Goal: Transaction & Acquisition: Obtain resource

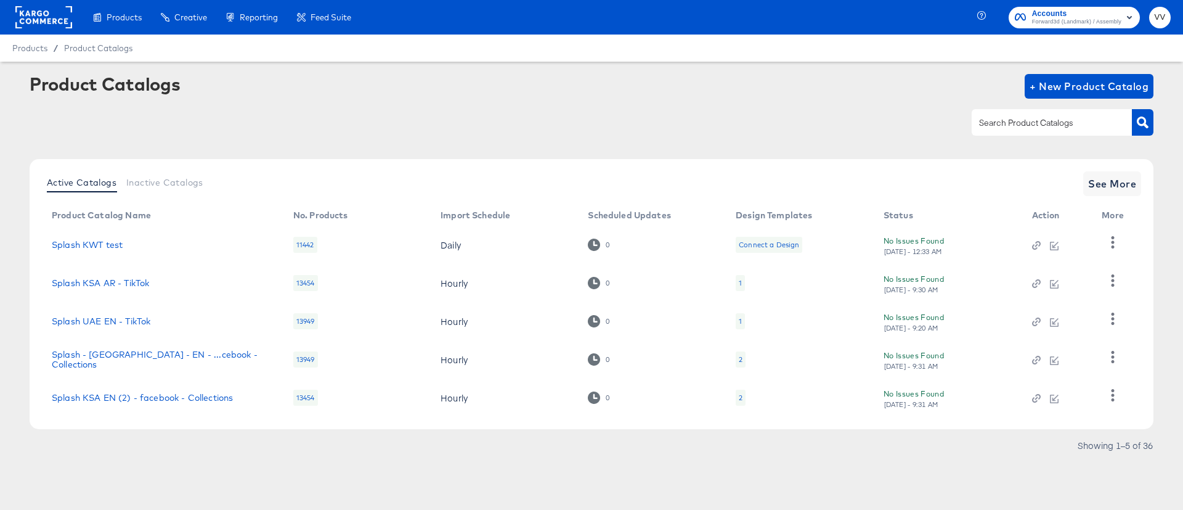
click at [993, 124] on input "text" at bounding box center [1042, 123] width 131 height 14
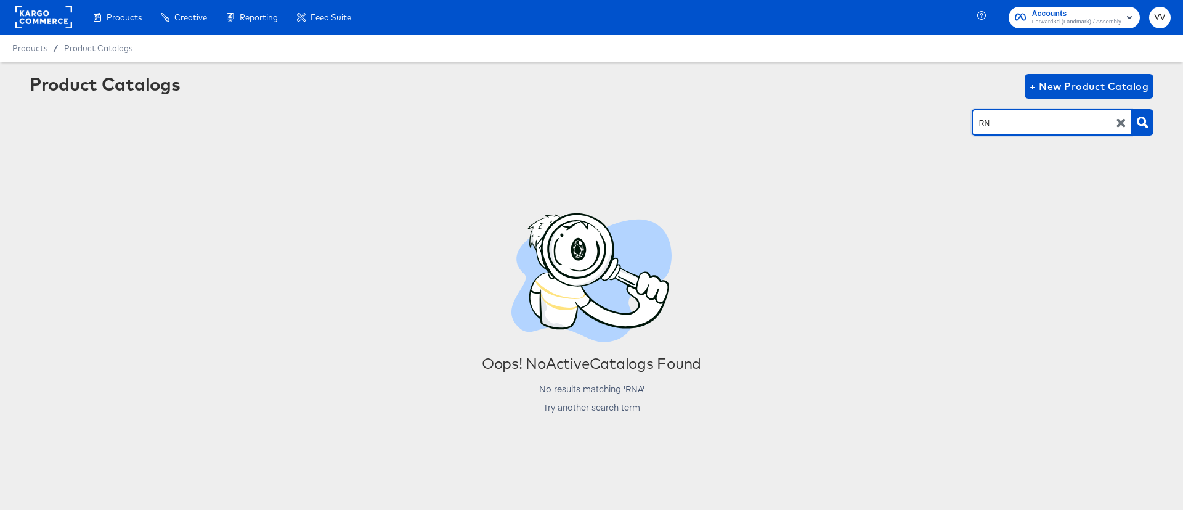
type input "R"
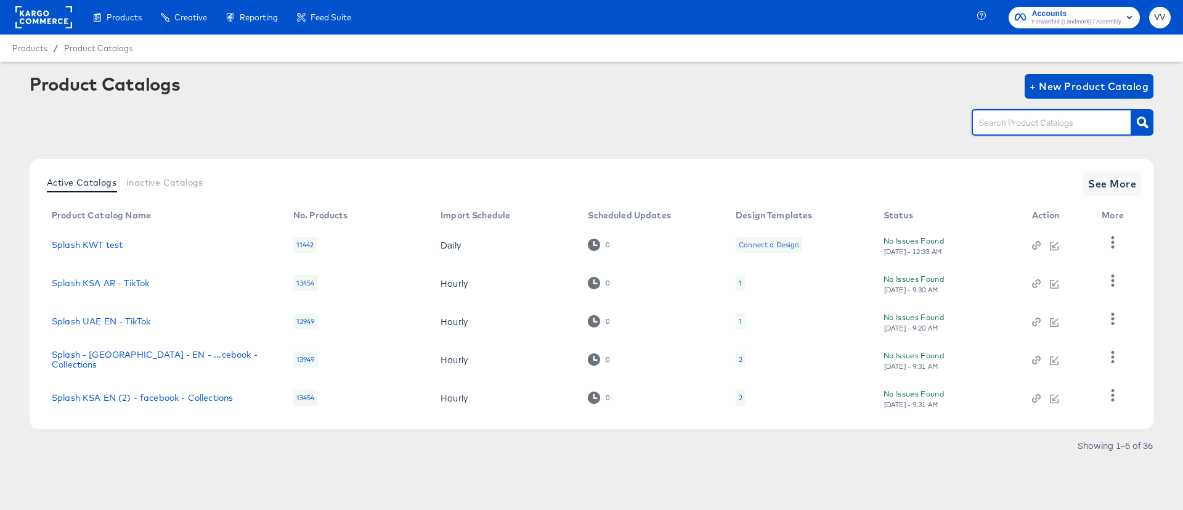
click at [49, 23] on rect at bounding box center [43, 17] width 57 height 22
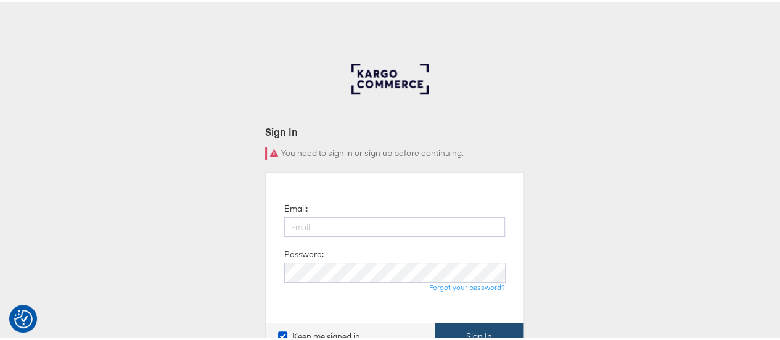
type input "[PERSON_NAME][EMAIL_ADDRESS][PERSON_NAME][DOMAIN_NAME]"
click at [484, 331] on button "Sign In" at bounding box center [478, 334] width 89 height 28
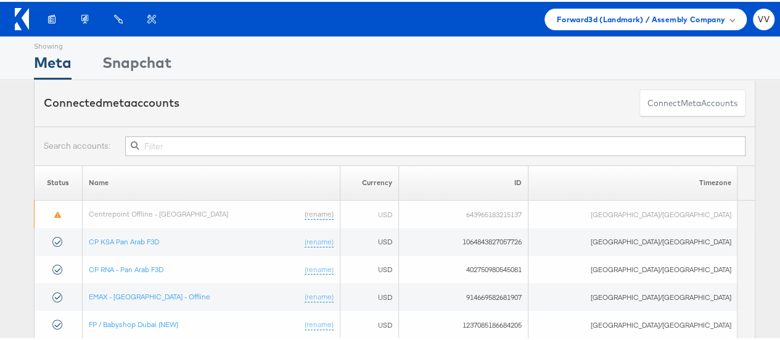
click at [449, 146] on input "text" at bounding box center [435, 144] width 620 height 20
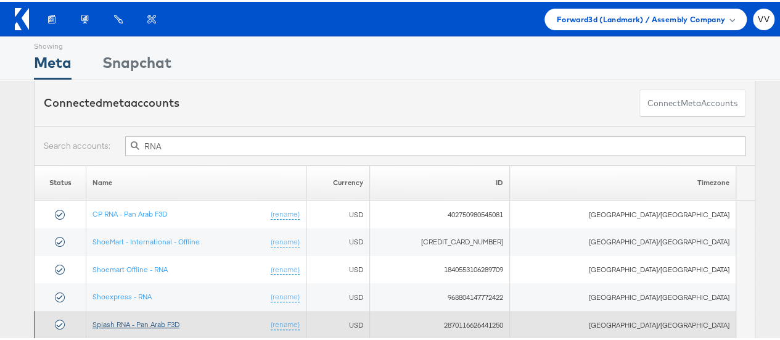
type input "RNA"
click at [164, 320] on link "Splash RNA - Pan Arab F3D" at bounding box center [135, 321] width 87 height 9
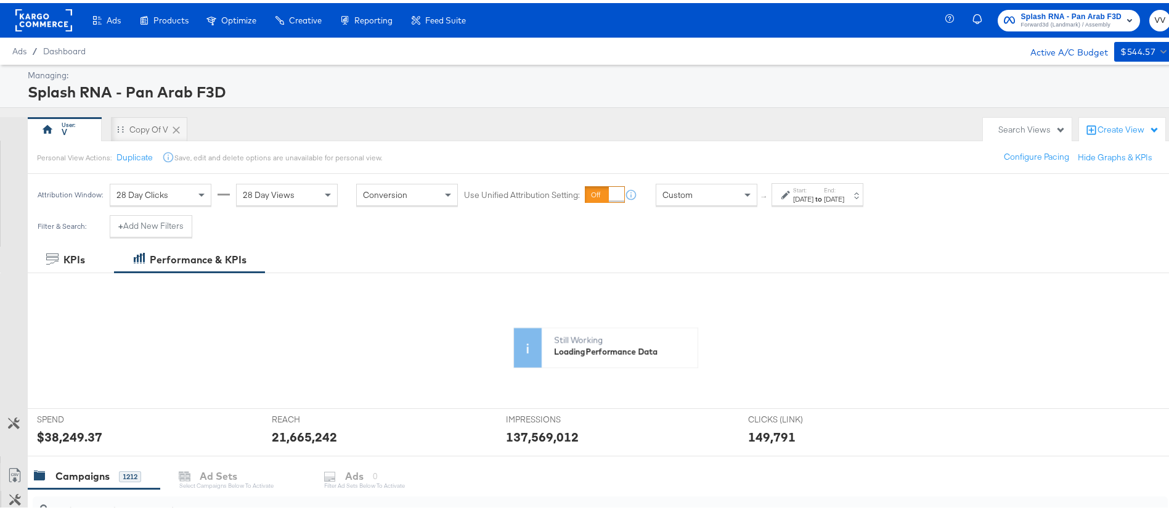
click at [813, 198] on div "[DATE]" at bounding box center [803, 196] width 20 height 10
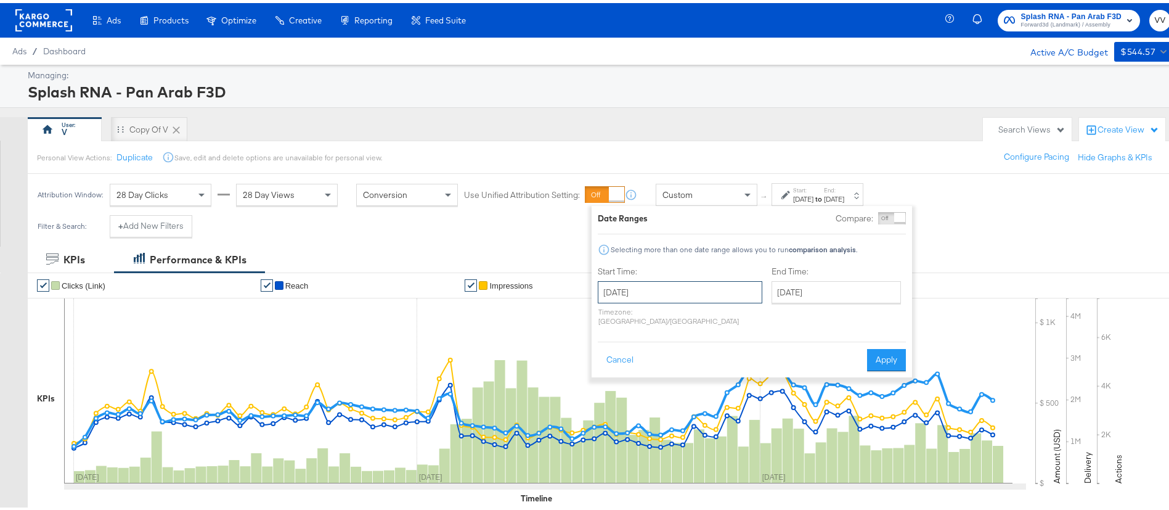
click at [673, 290] on input "[DATE]" at bounding box center [680, 289] width 165 height 22
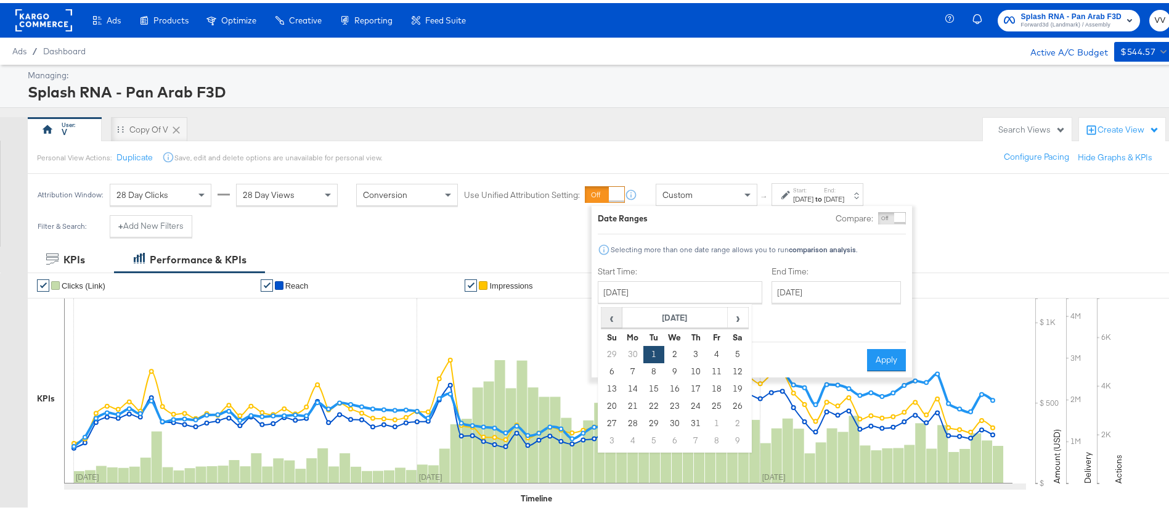
click at [613, 311] on span "‹" at bounding box center [611, 314] width 19 height 18
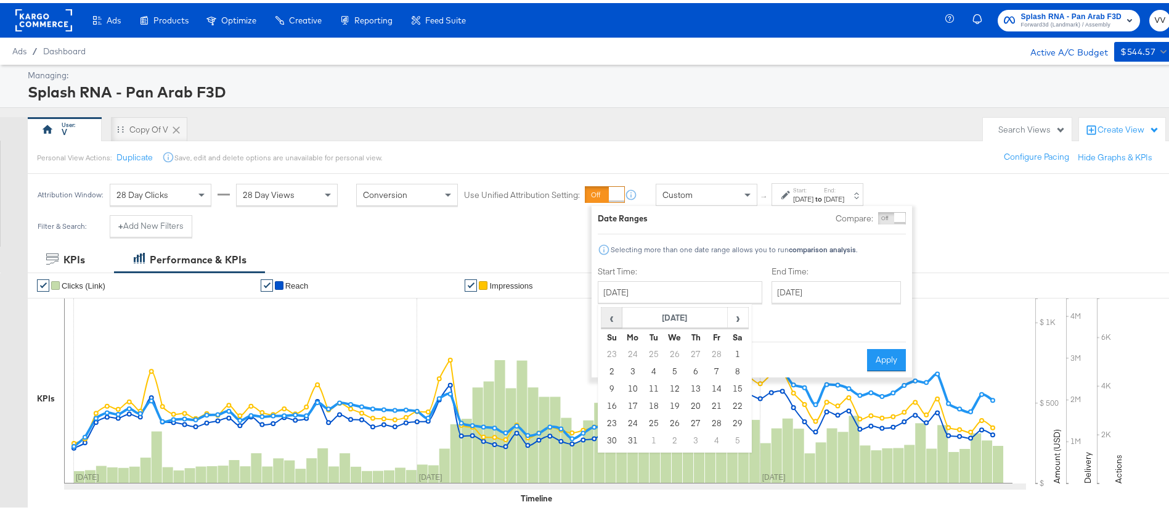
click at [613, 311] on span "‹" at bounding box center [611, 314] width 19 height 18
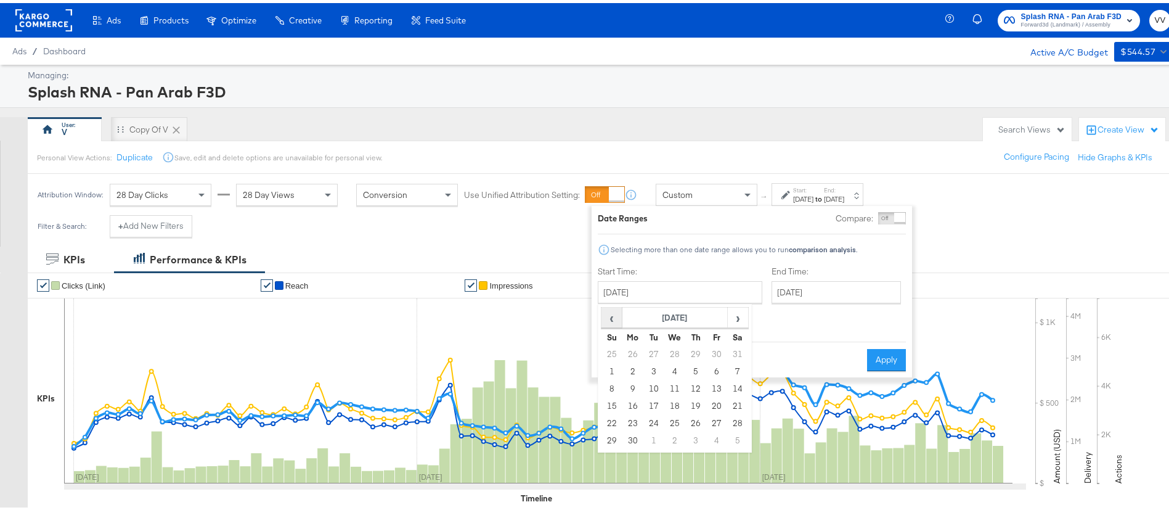
click at [613, 311] on span "‹" at bounding box center [611, 314] width 19 height 18
click at [731, 321] on span "›" at bounding box center [737, 314] width 19 height 18
click at [634, 349] on td "1" at bounding box center [632, 351] width 21 height 17
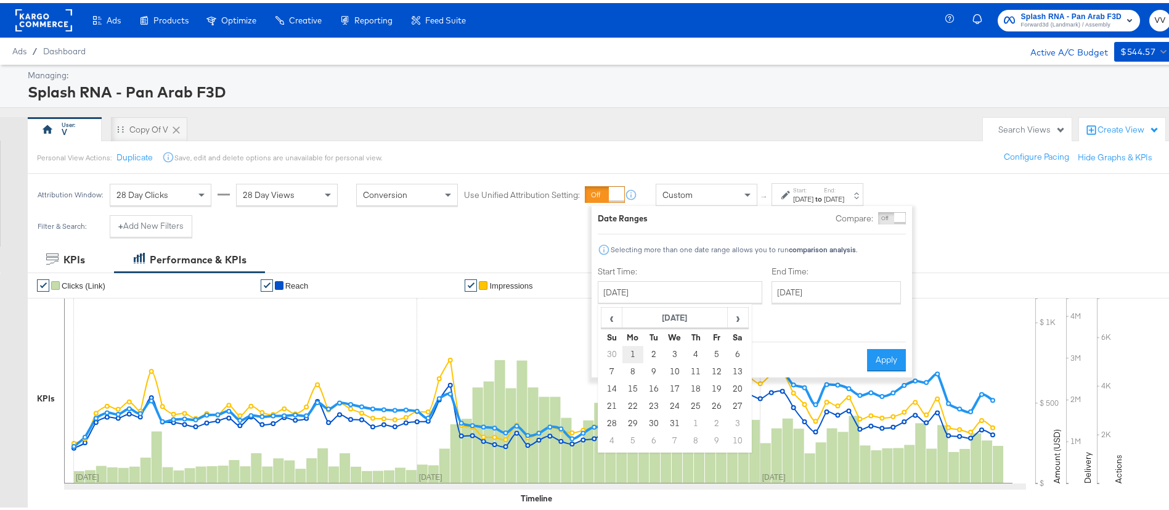
type input "[DATE]"
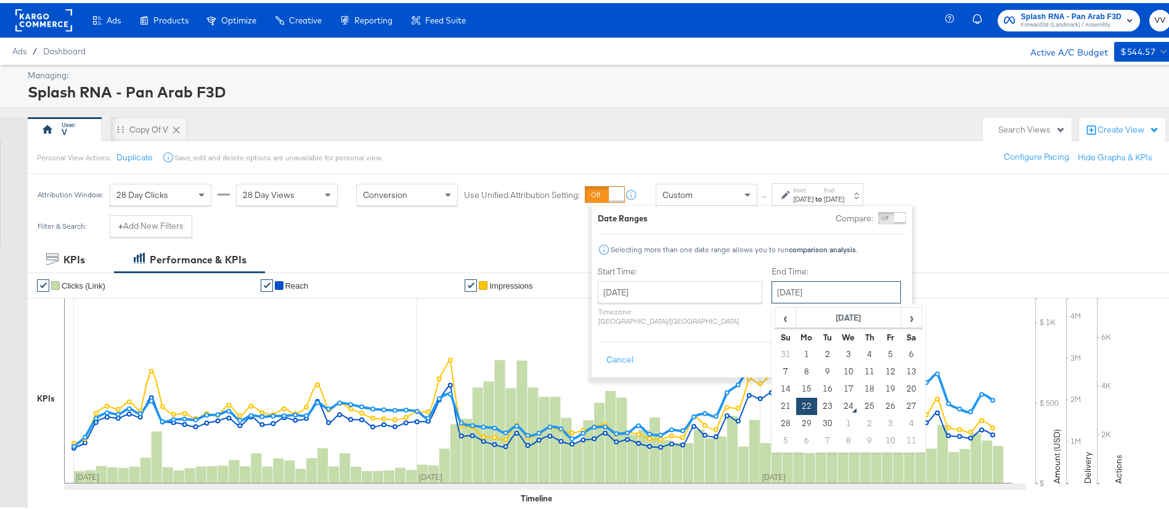
click at [804, 283] on input "[DATE]" at bounding box center [836, 289] width 129 height 22
click at [776, 317] on span "‹" at bounding box center [785, 314] width 19 height 18
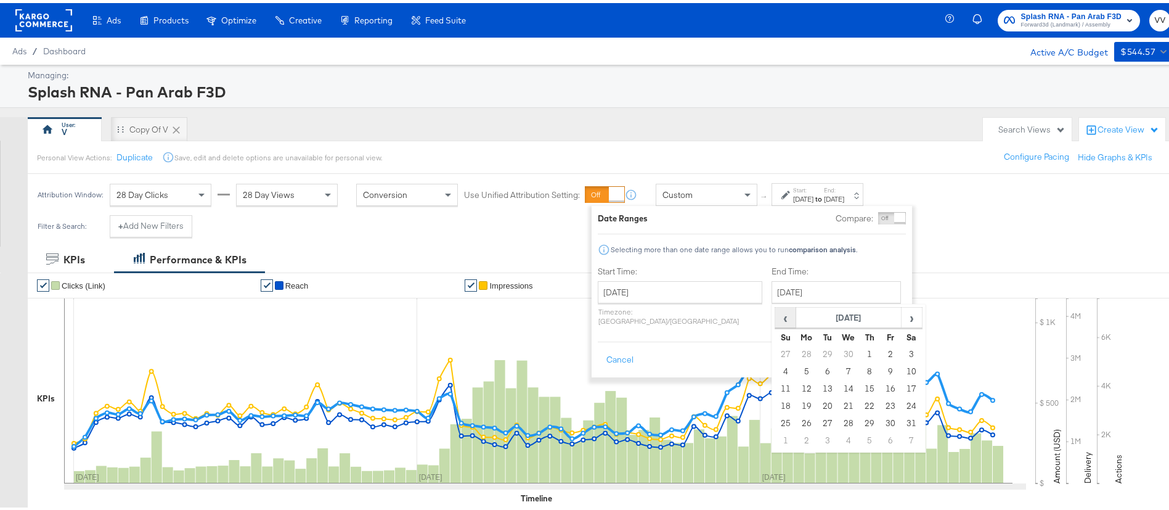
click at [776, 317] on span "‹" at bounding box center [785, 314] width 19 height 18
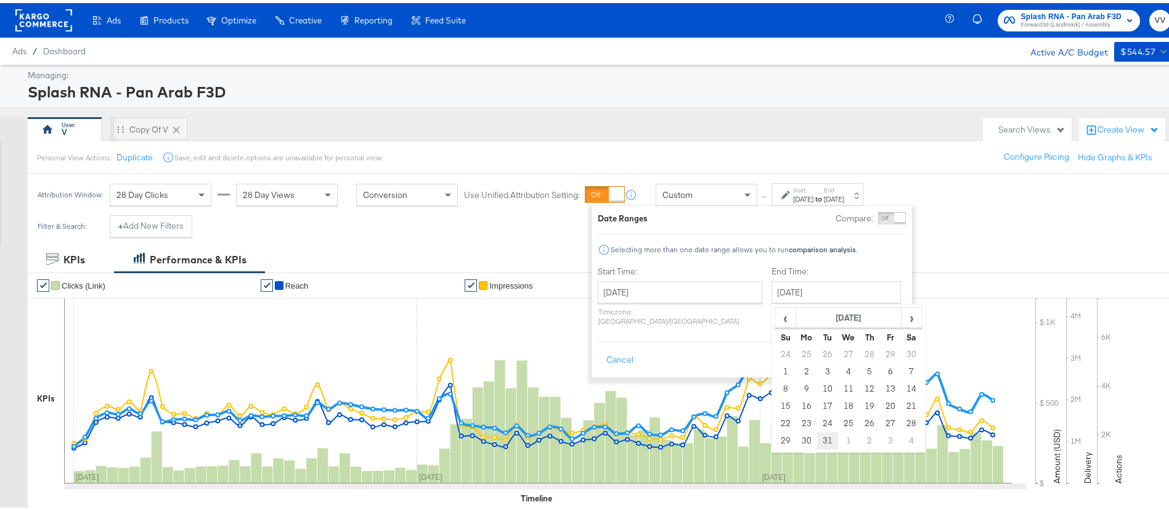
click at [817, 435] on td "31" at bounding box center [827, 437] width 21 height 17
type input "[DATE]"
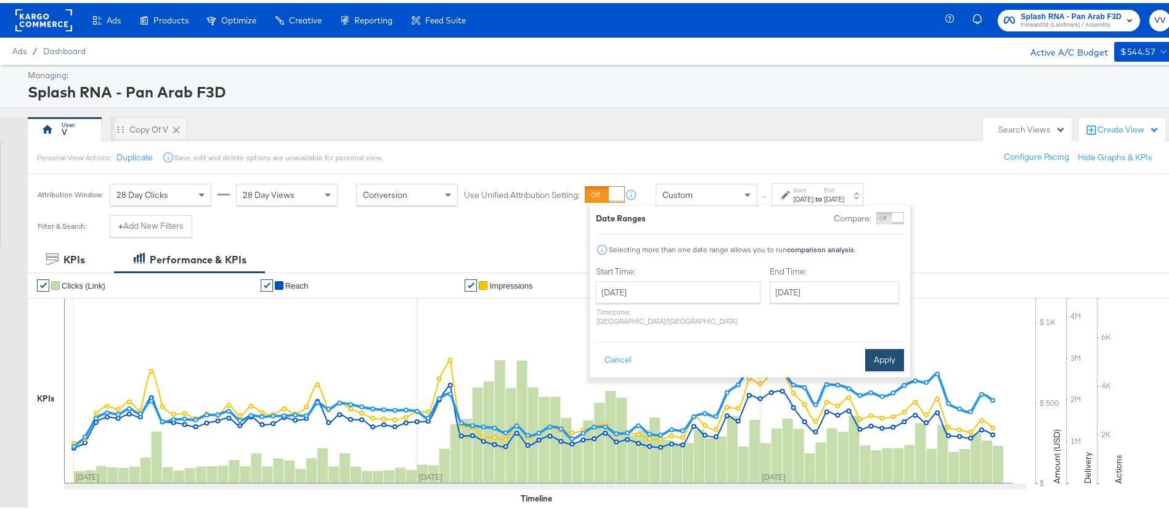
click at [879, 346] on button "Apply" at bounding box center [884, 357] width 39 height 22
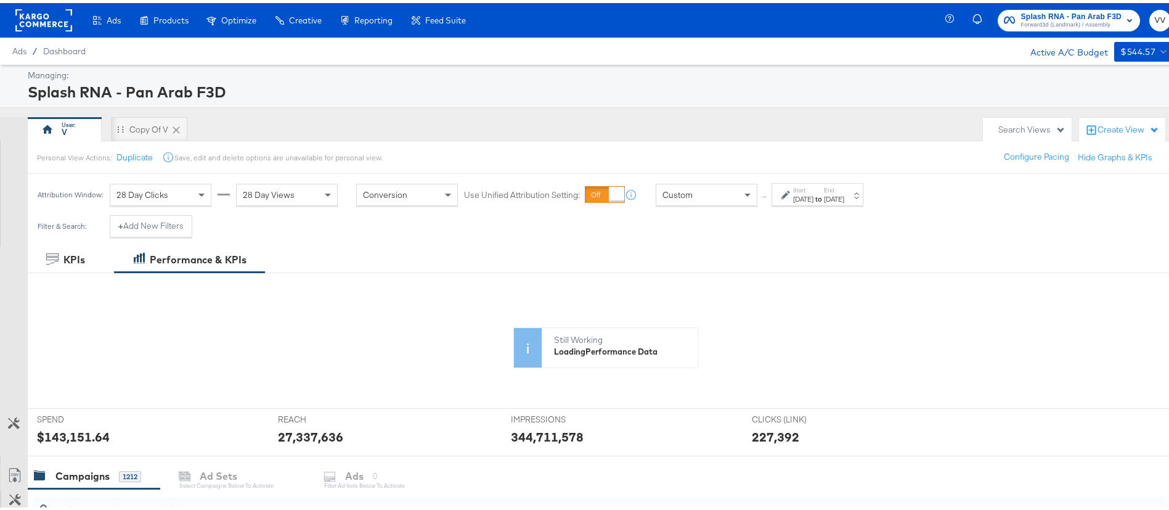
click at [190, 194] on div "28 Day Clicks" at bounding box center [160, 191] width 100 height 21
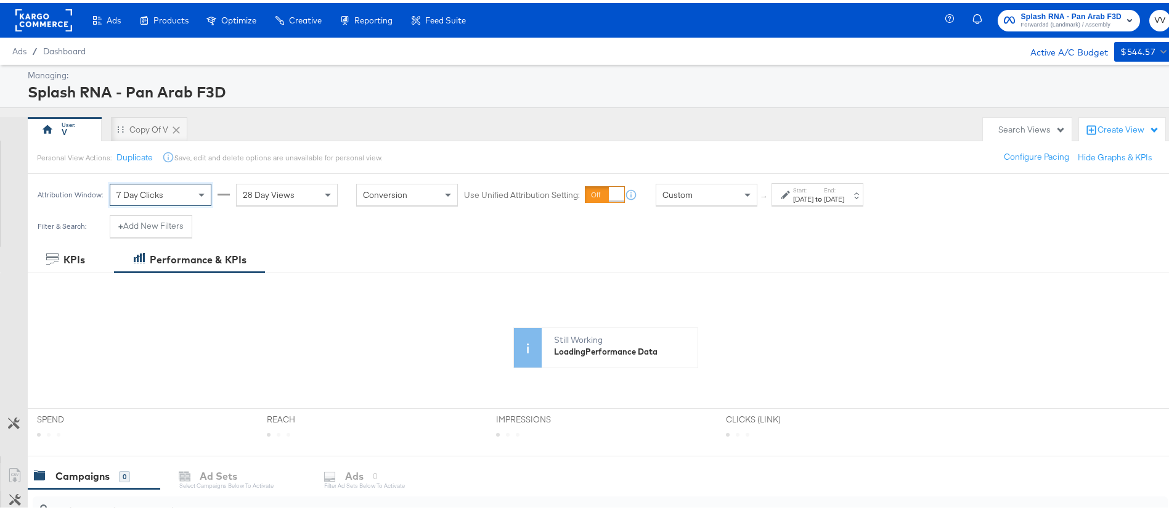
click at [279, 194] on span "28 Day Views" at bounding box center [269, 191] width 52 height 11
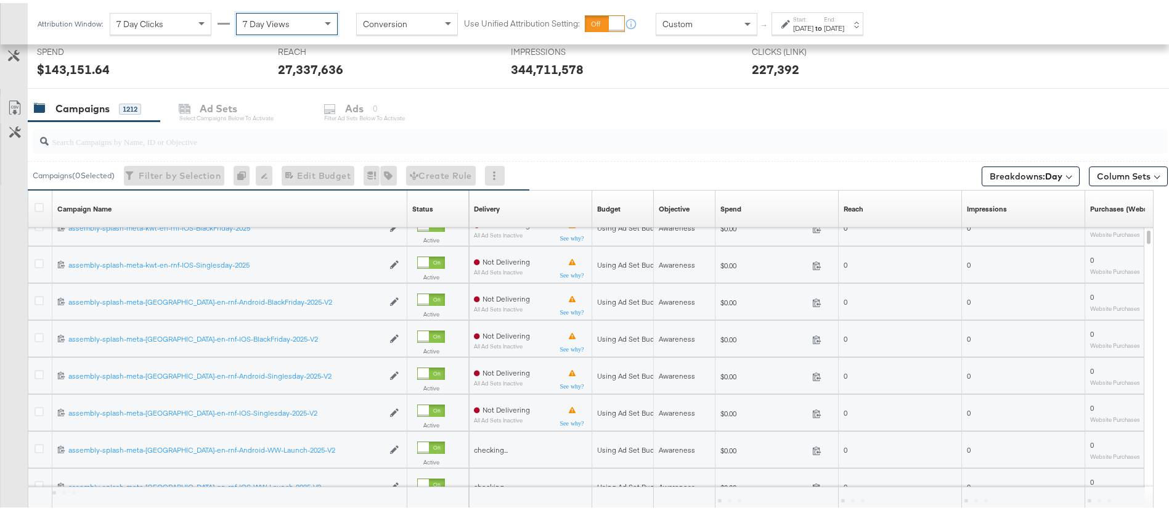
scroll to position [376, 0]
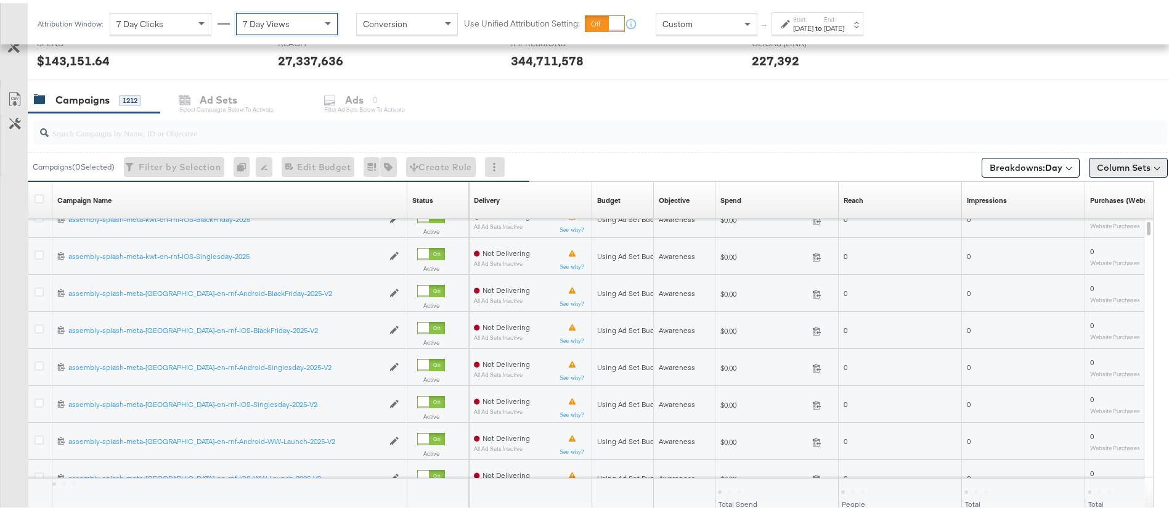
click at [1094, 169] on button "Column Sets" at bounding box center [1128, 165] width 79 height 20
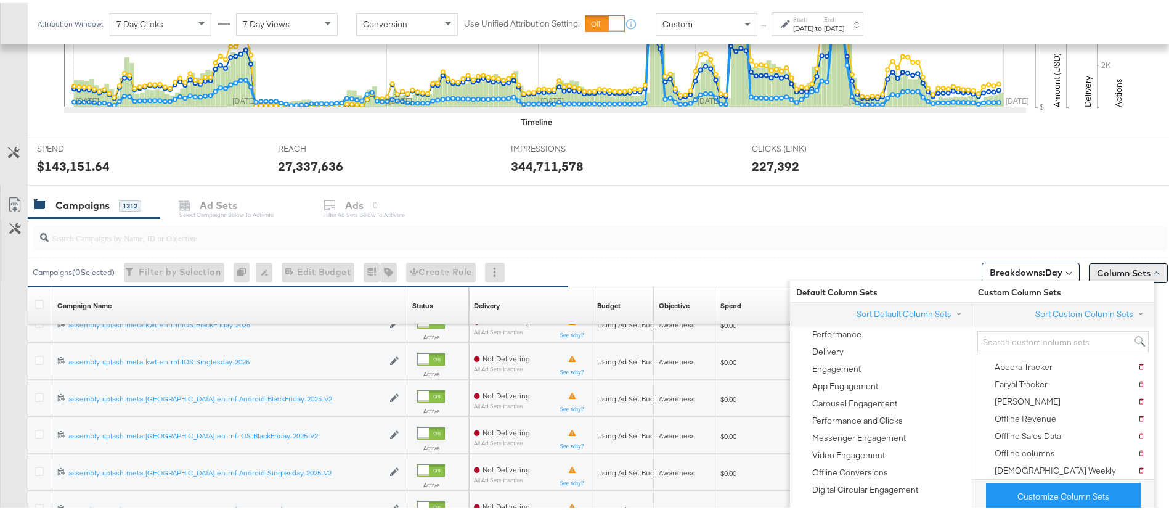
scroll to position [481, 0]
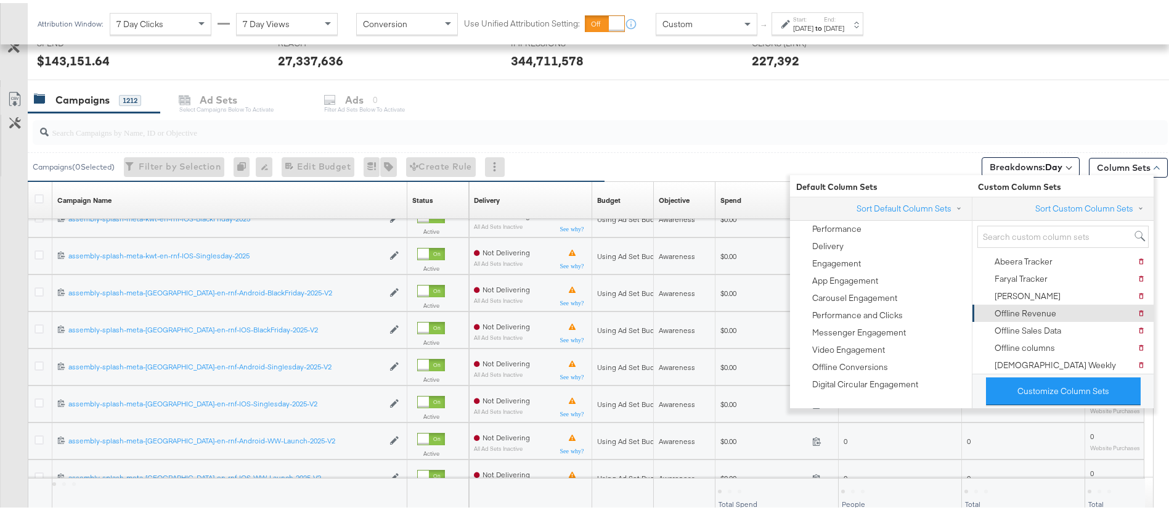
click at [1020, 310] on div "Offline Revenue" at bounding box center [1026, 310] width 62 height 12
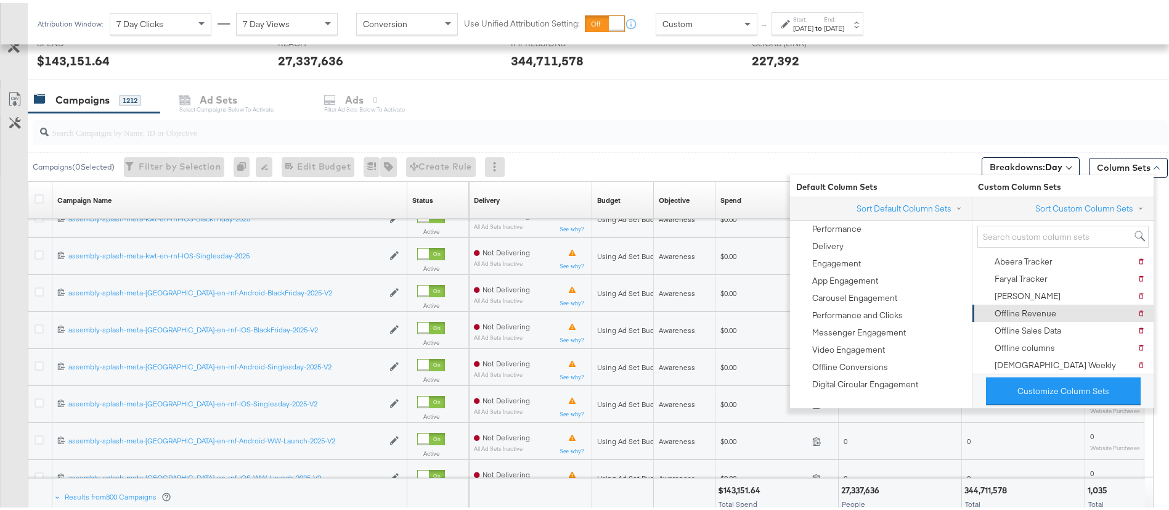
scroll to position [389, 0]
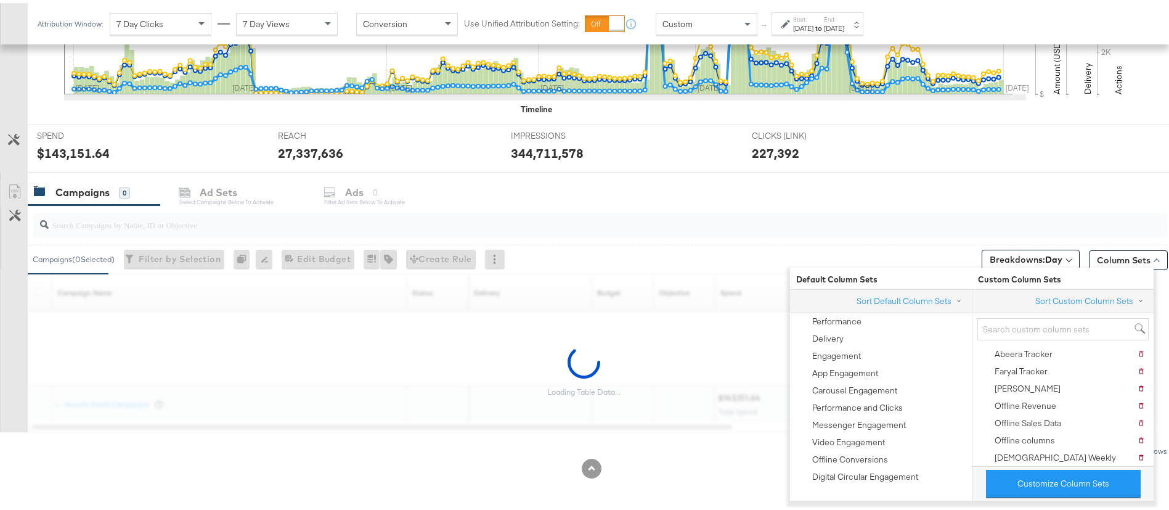
click at [742, 260] on div "Campaigns ( 0 Selected) Filter by Selection Filter 0 campaigns 0 Rename 0 campa…" at bounding box center [598, 256] width 1140 height 29
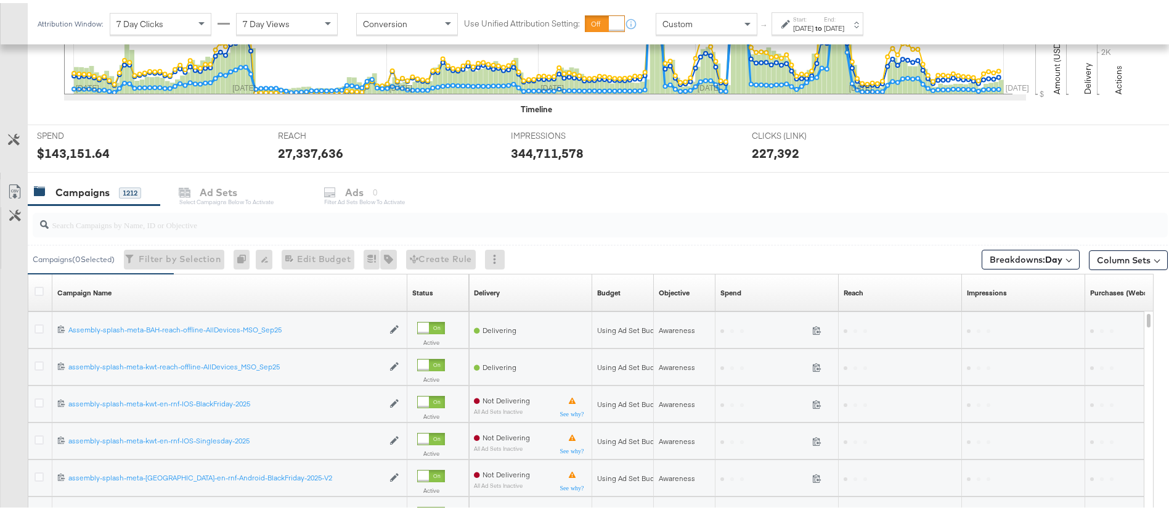
scroll to position [481, 0]
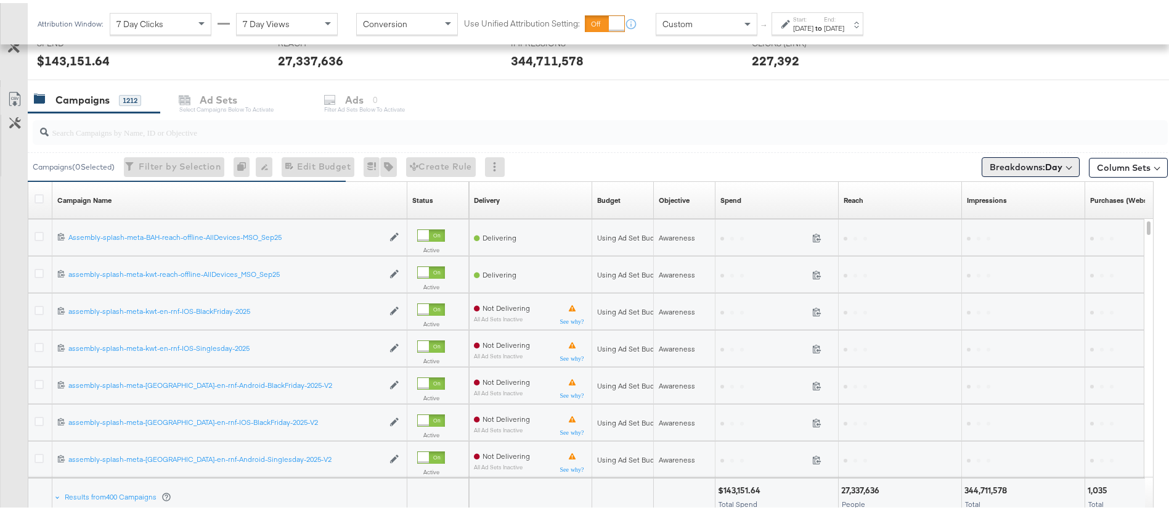
click at [1037, 170] on button "Breakdowns: Day" at bounding box center [1031, 164] width 98 height 20
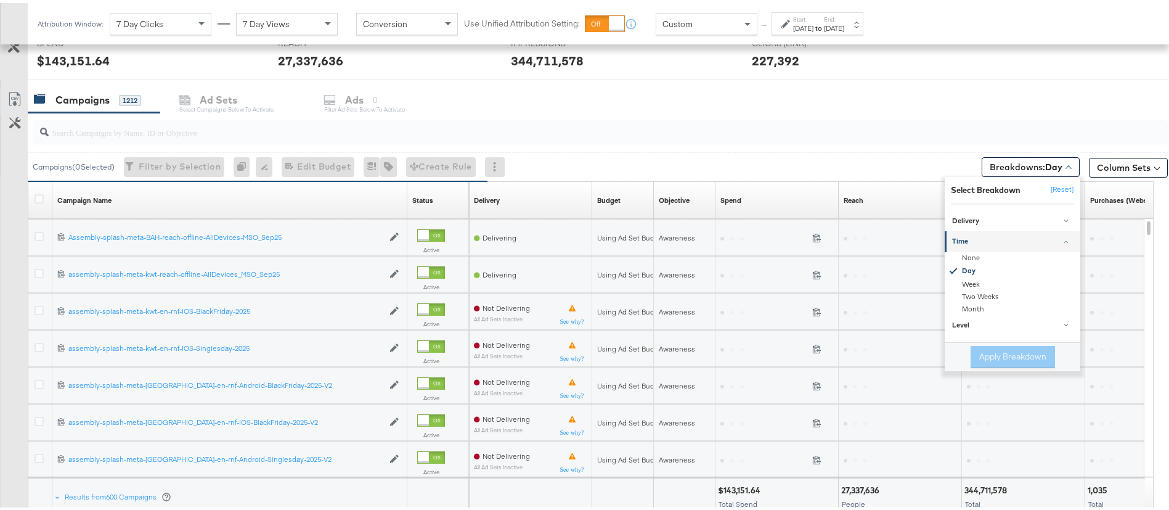
click at [781, 166] on div "Campaigns ( 0 Selected) Filter by Selection Filter 0 campaigns 0 Rename 0 campa…" at bounding box center [598, 163] width 1140 height 29
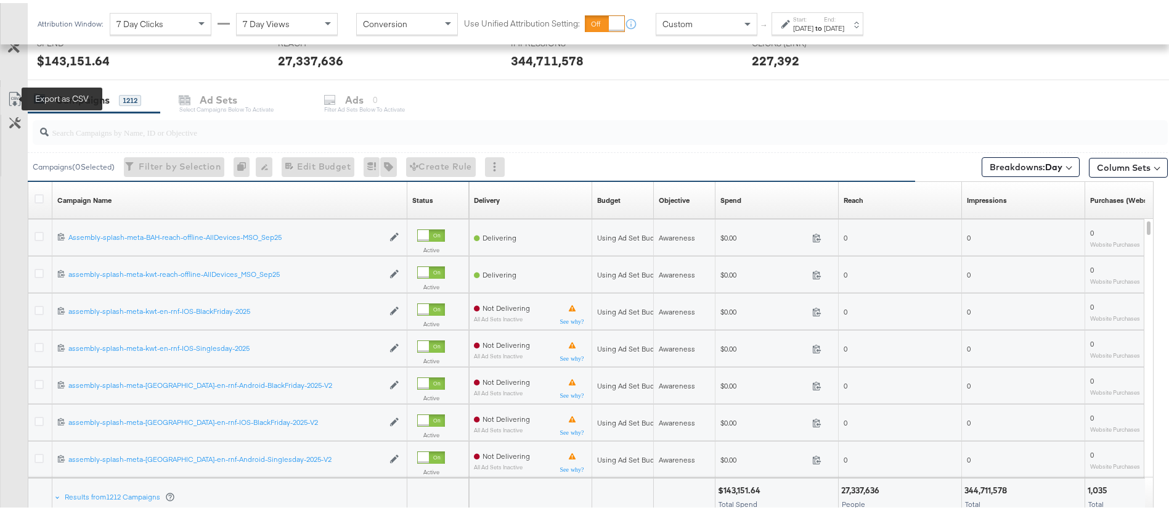
click at [21, 98] on icon at bounding box center [14, 96] width 15 height 15
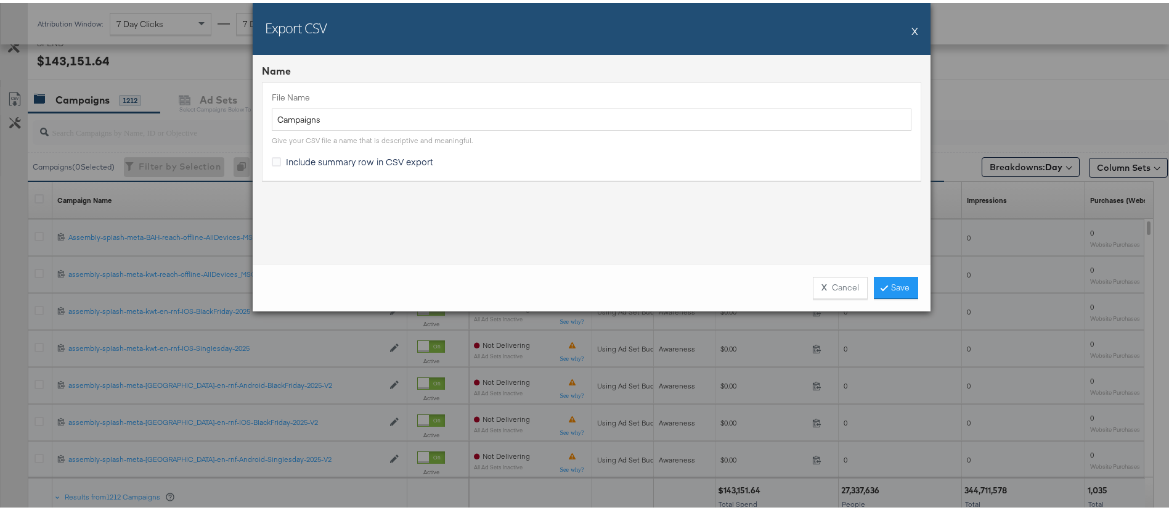
click at [911, 31] on button "X" at bounding box center [914, 27] width 7 height 25
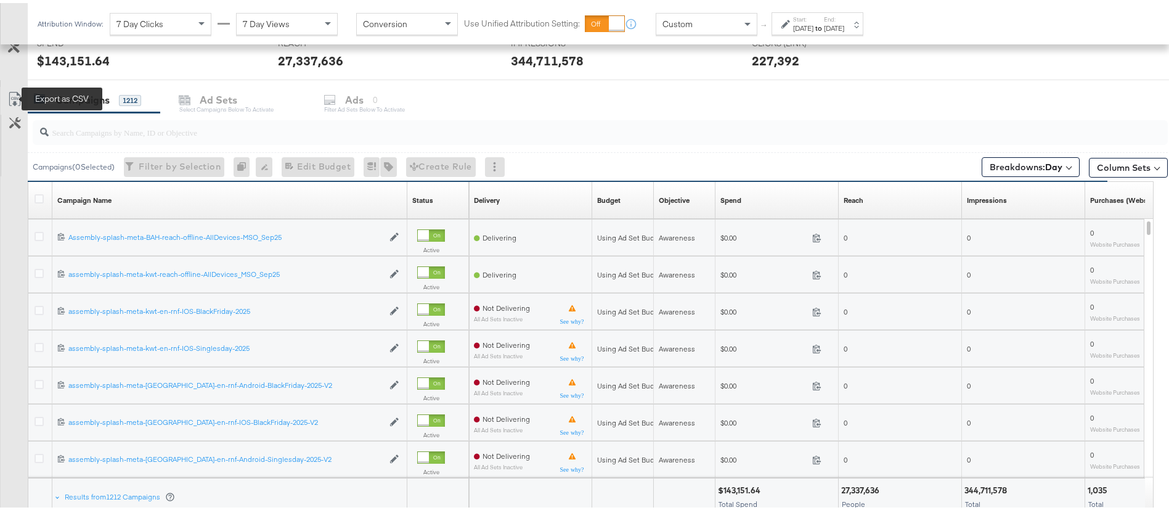
click at [19, 91] on icon at bounding box center [14, 96] width 11 height 14
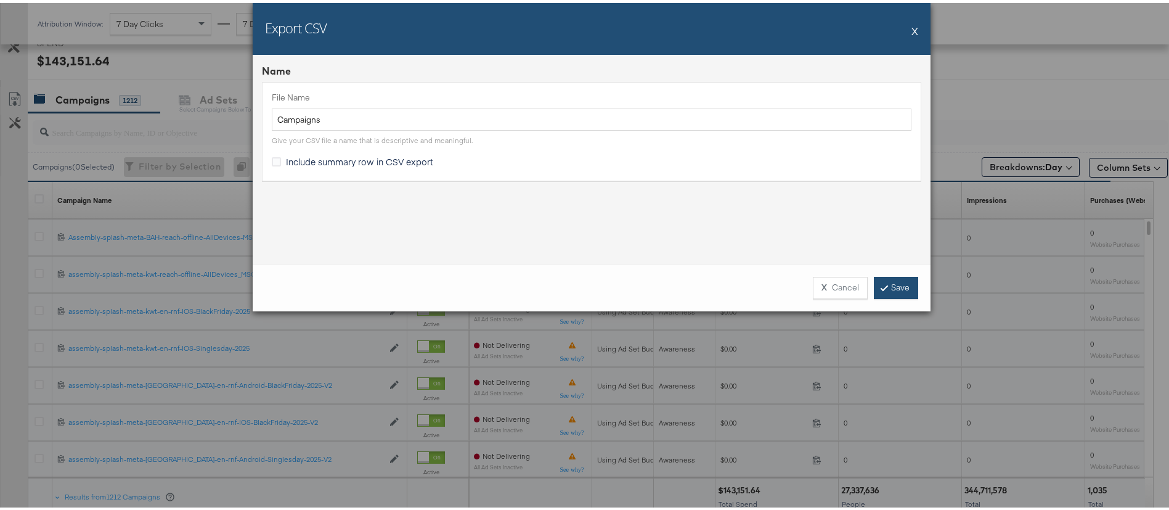
click at [883, 278] on link "Save" at bounding box center [896, 285] width 44 height 22
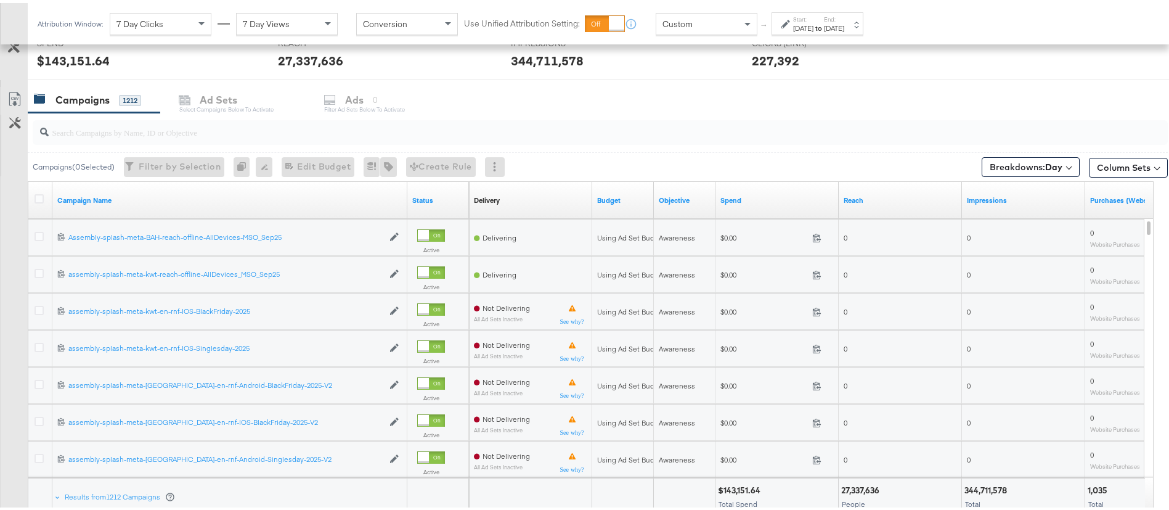
click at [793, 22] on div "[DATE]" at bounding box center [803, 25] width 20 height 10
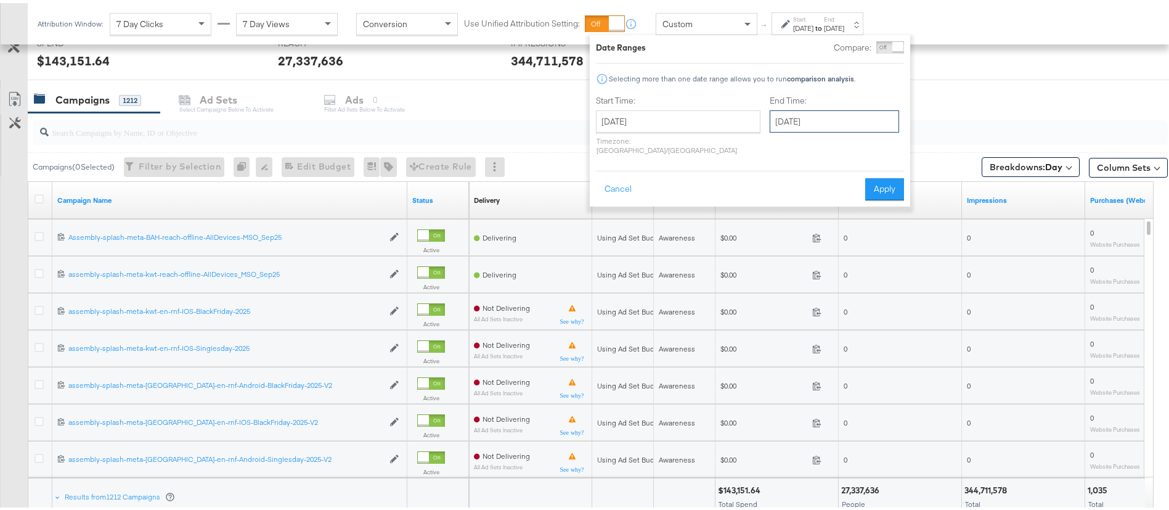
click at [845, 121] on input "[DATE]" at bounding box center [834, 118] width 129 height 22
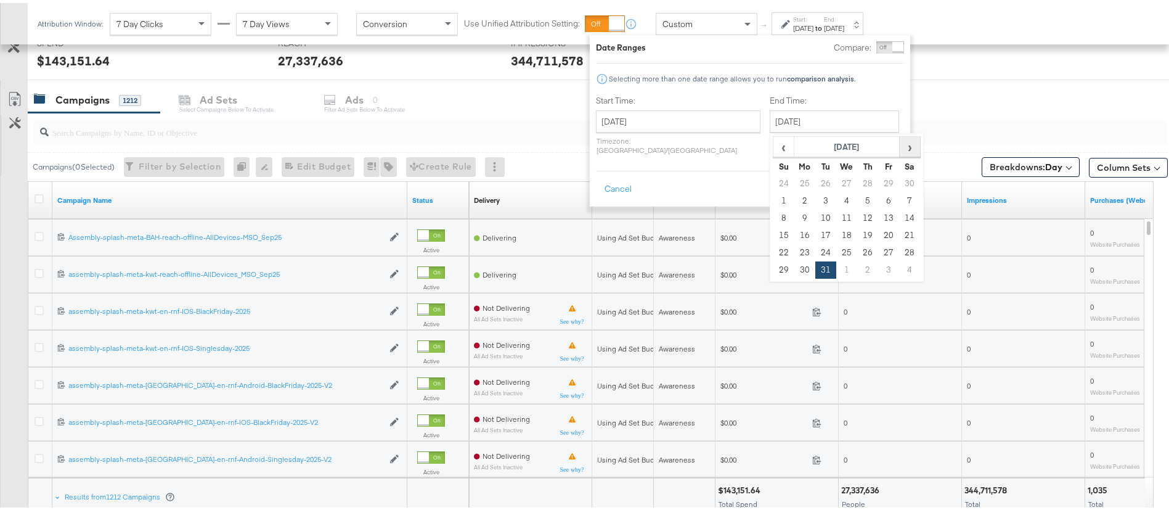
click at [900, 143] on span "›" at bounding box center [909, 143] width 19 height 18
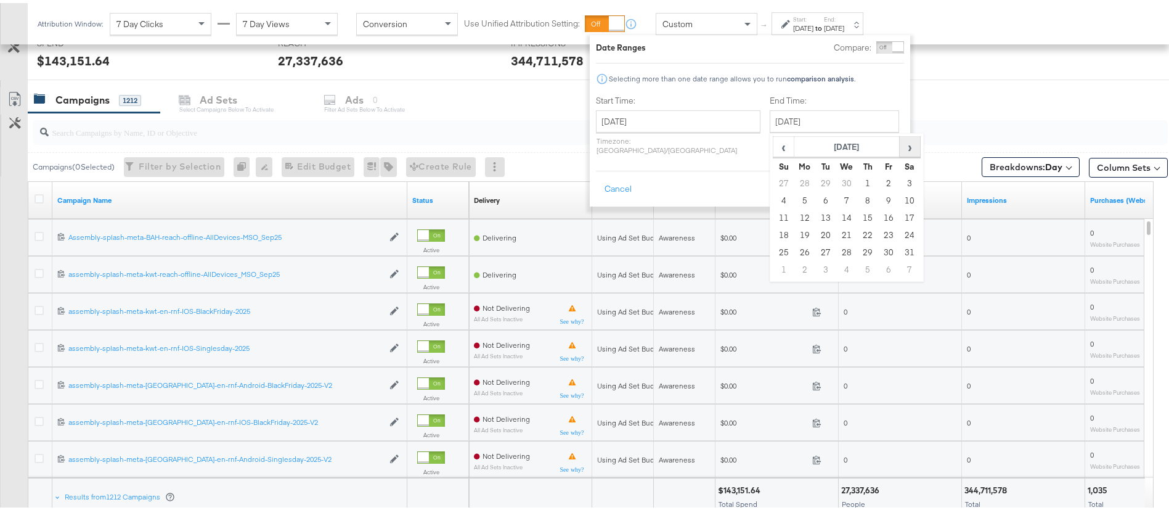
click at [900, 143] on span "›" at bounding box center [909, 143] width 19 height 18
click at [815, 230] on td "23" at bounding box center [825, 232] width 21 height 17
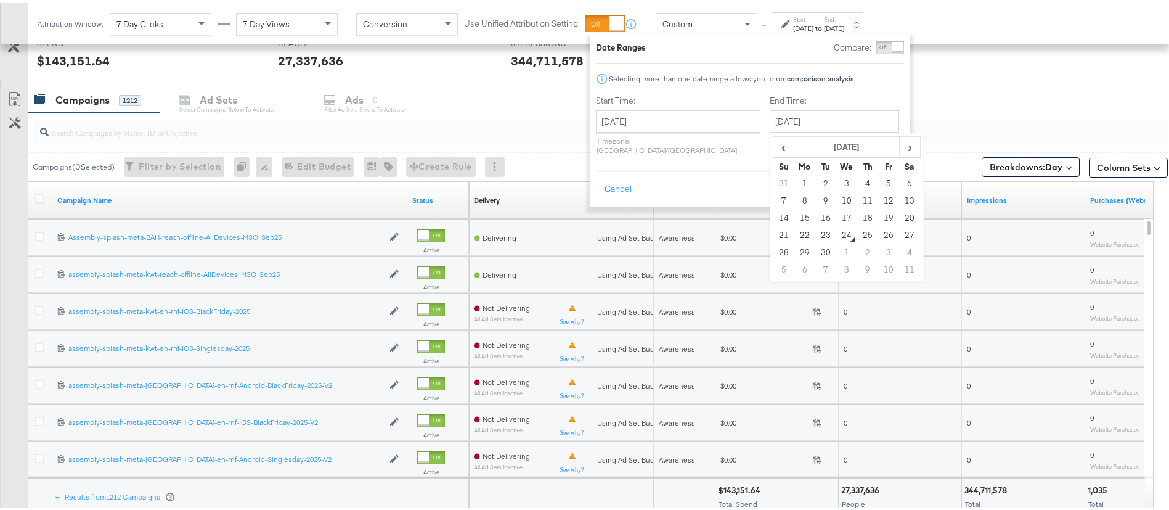
type input "[DATE]"
click at [643, 115] on input "[DATE]" at bounding box center [679, 118] width 165 height 22
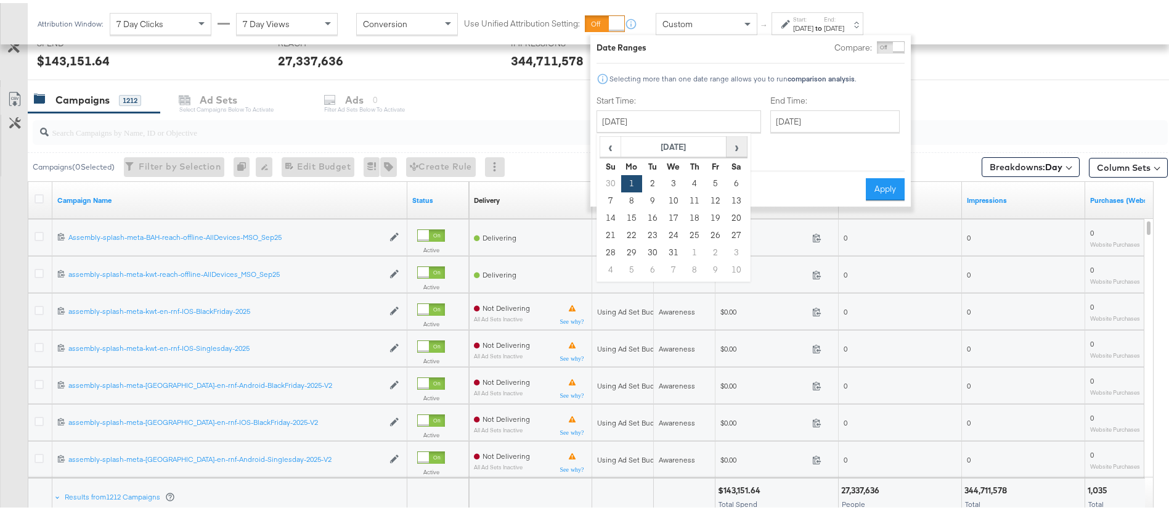
click at [737, 141] on span "›" at bounding box center [736, 143] width 19 height 18
click at [738, 141] on span "›" at bounding box center [736, 143] width 19 height 18
click at [736, 140] on span "›" at bounding box center [736, 143] width 19 height 18
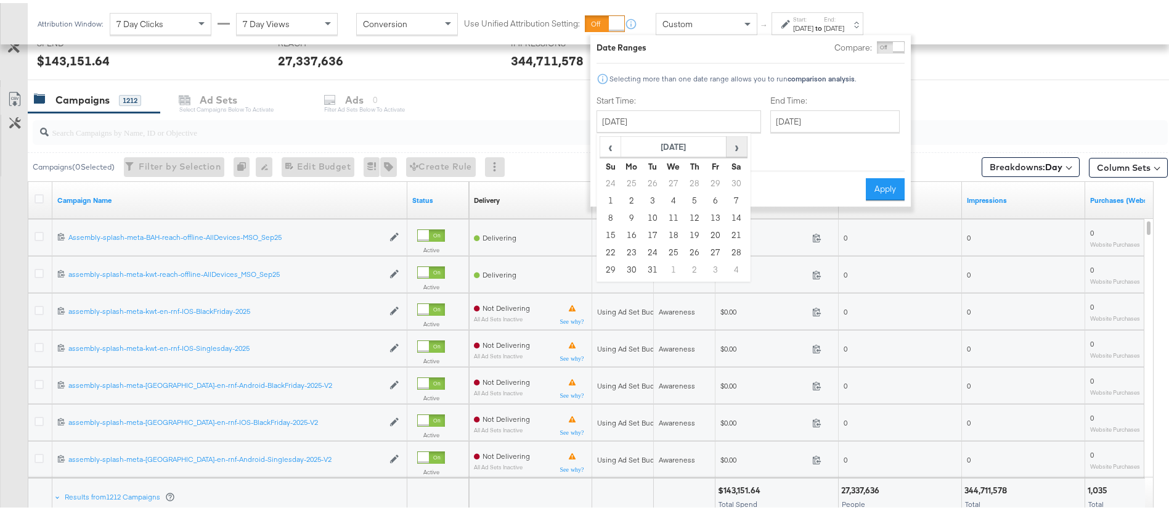
click at [736, 140] on span "›" at bounding box center [736, 143] width 19 height 18
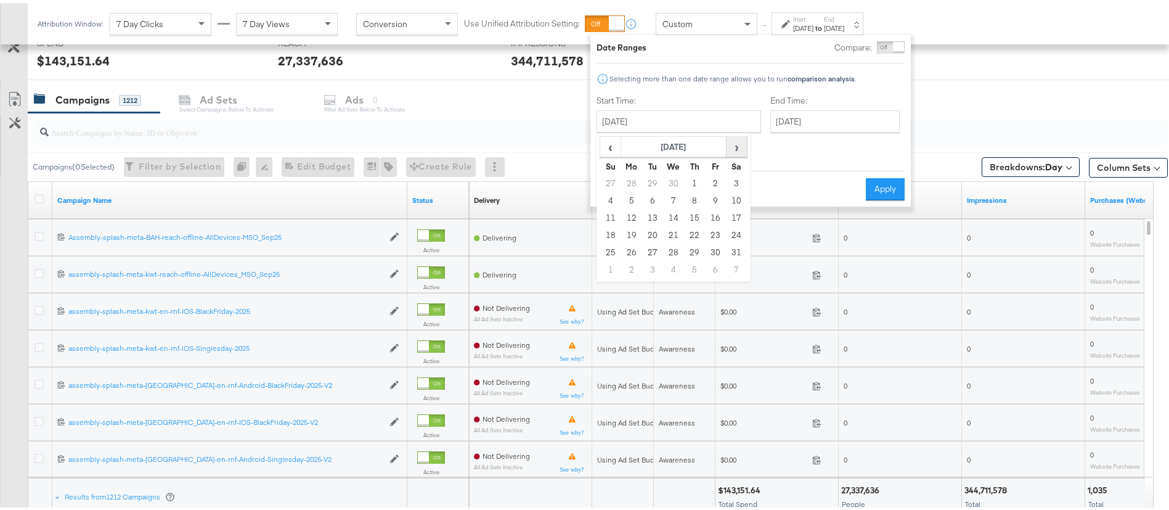
click at [737, 140] on span "›" at bounding box center [736, 143] width 19 height 18
click at [738, 141] on span "›" at bounding box center [736, 143] width 19 height 18
click at [649, 178] on td "1" at bounding box center [652, 180] width 21 height 17
type input "[DATE]"
drag, startPoint x: 874, startPoint y: 176, endPoint x: 922, endPoint y: 158, distance: 51.1
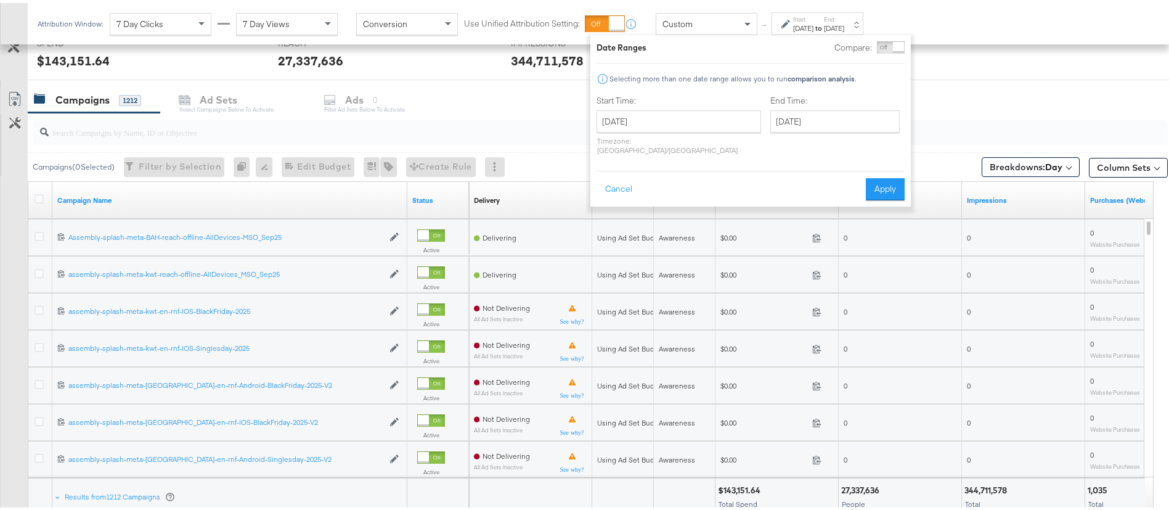
click at [875, 176] on button "Apply" at bounding box center [885, 186] width 39 height 22
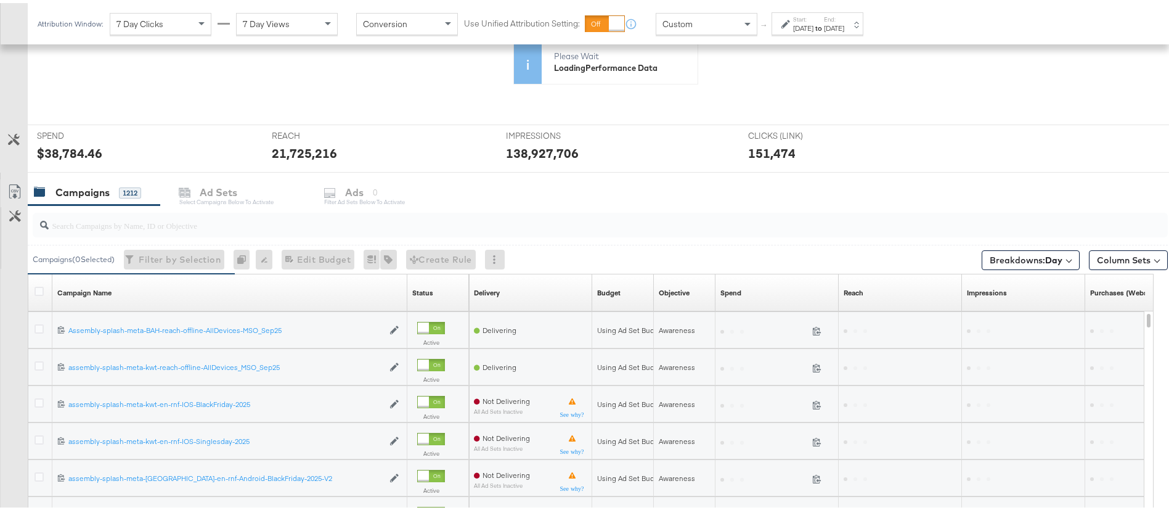
scroll to position [376, 0]
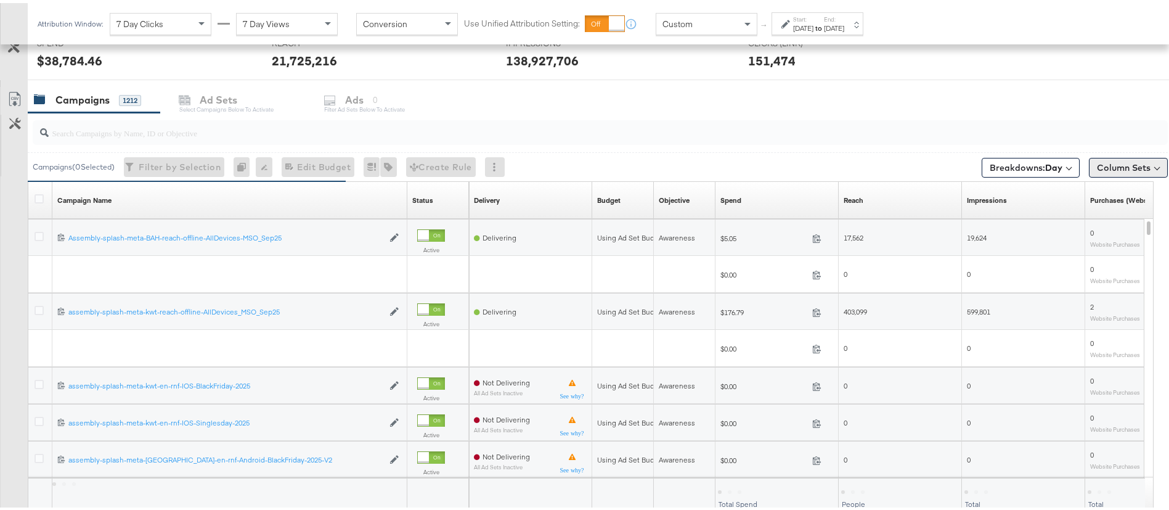
click at [1109, 168] on button "Column Sets" at bounding box center [1128, 165] width 79 height 20
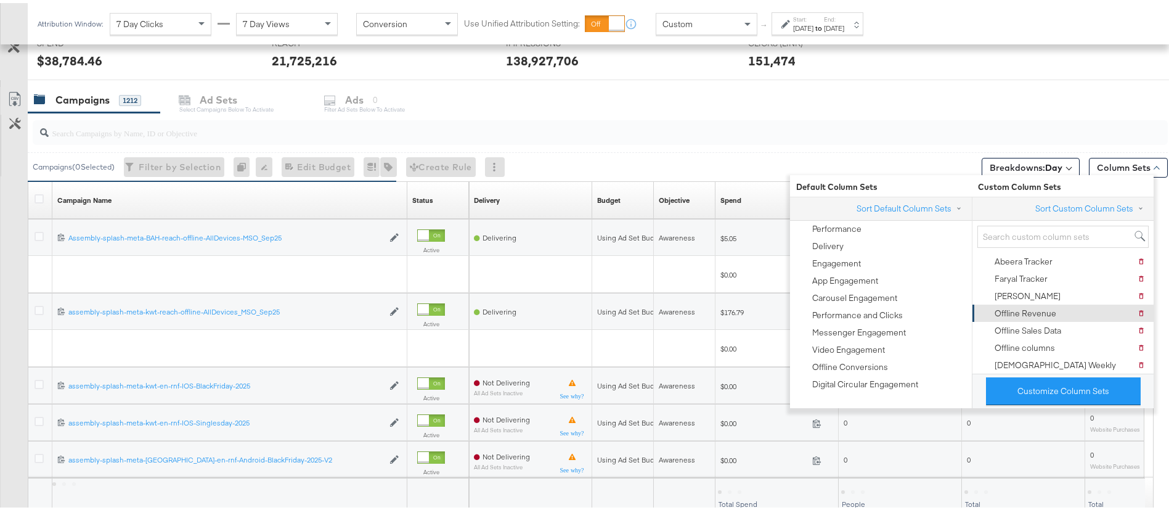
click at [1041, 313] on div "Offline Revenue" at bounding box center [1026, 310] width 62 height 12
click at [714, 160] on div "Campaigns ( 0 Selected) Filter by Selection Filter 0 campaigns 0 Rename 0 campa…" at bounding box center [598, 163] width 1140 height 29
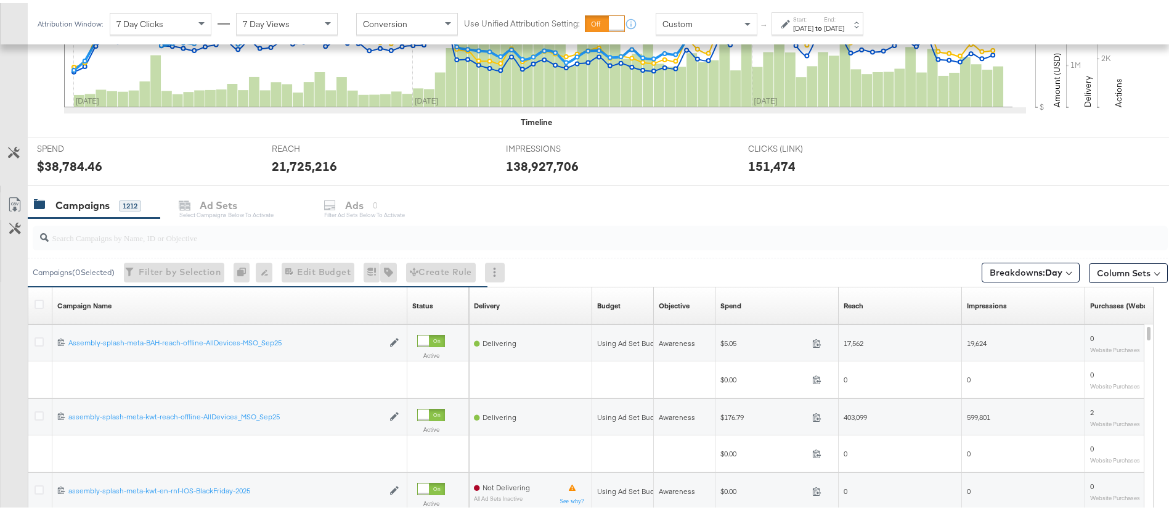
scroll to position [481, 0]
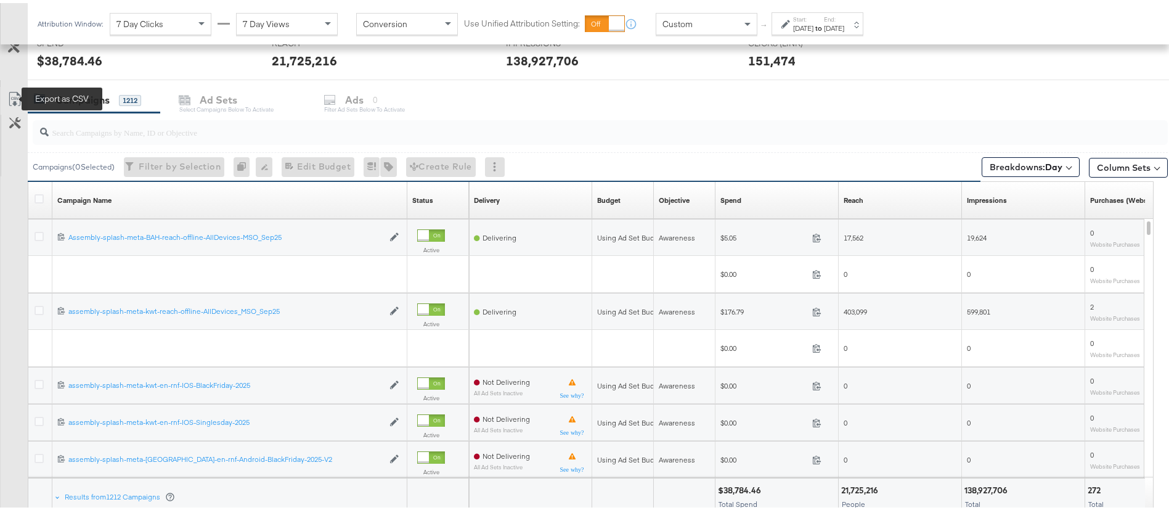
click at [21, 94] on icon at bounding box center [14, 96] width 15 height 15
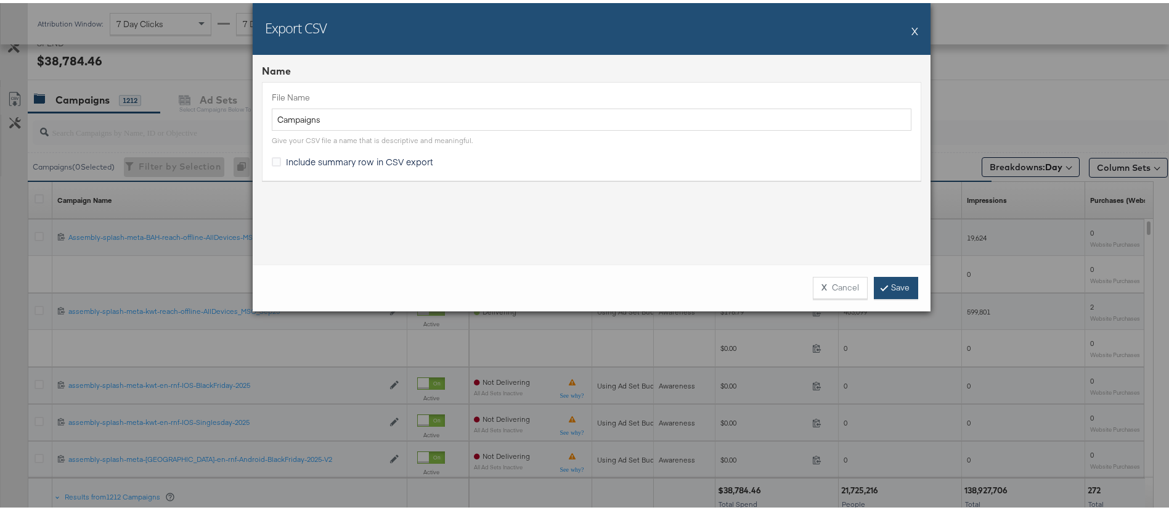
click at [892, 293] on link "Save" at bounding box center [896, 285] width 44 height 22
